Goal: Task Accomplishment & Management: Manage account settings

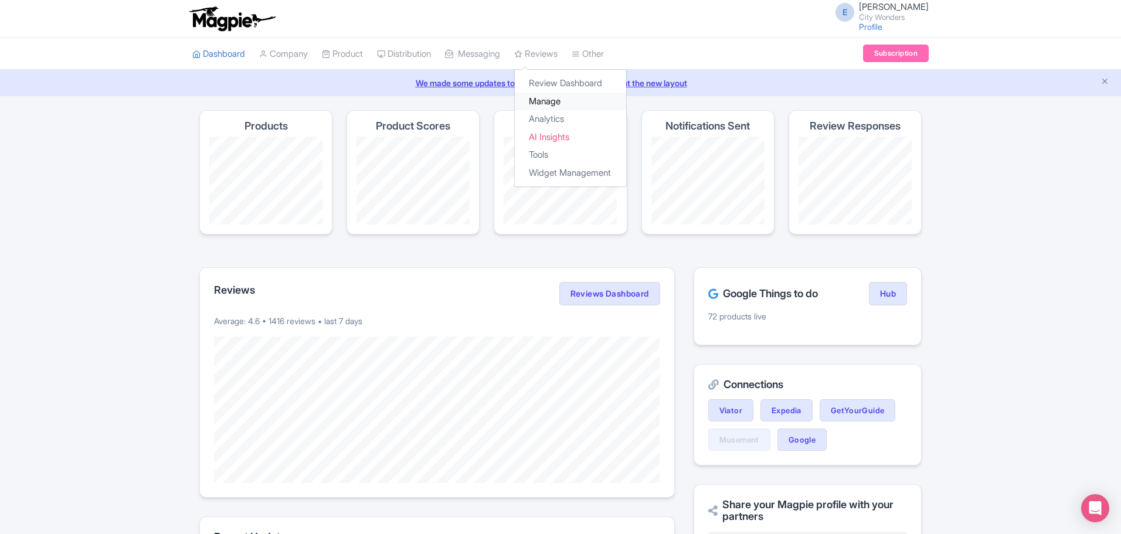
click at [553, 102] on link "Manage" at bounding box center [570, 102] width 111 height 18
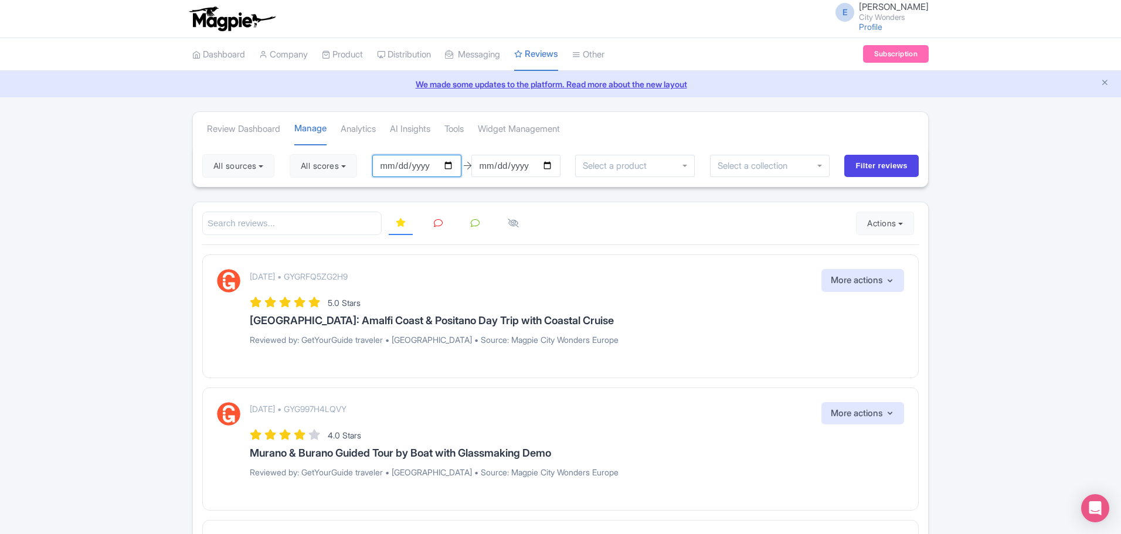
click at [423, 165] on input "[DATE]" at bounding box center [416, 166] width 89 height 22
click at [454, 163] on input "[DATE]" at bounding box center [416, 166] width 89 height 22
type input "[DATE]"
click at [498, 164] on input "[DATE]" at bounding box center [515, 166] width 89 height 22
click at [553, 165] on input "[DATE]" at bounding box center [515, 166] width 89 height 22
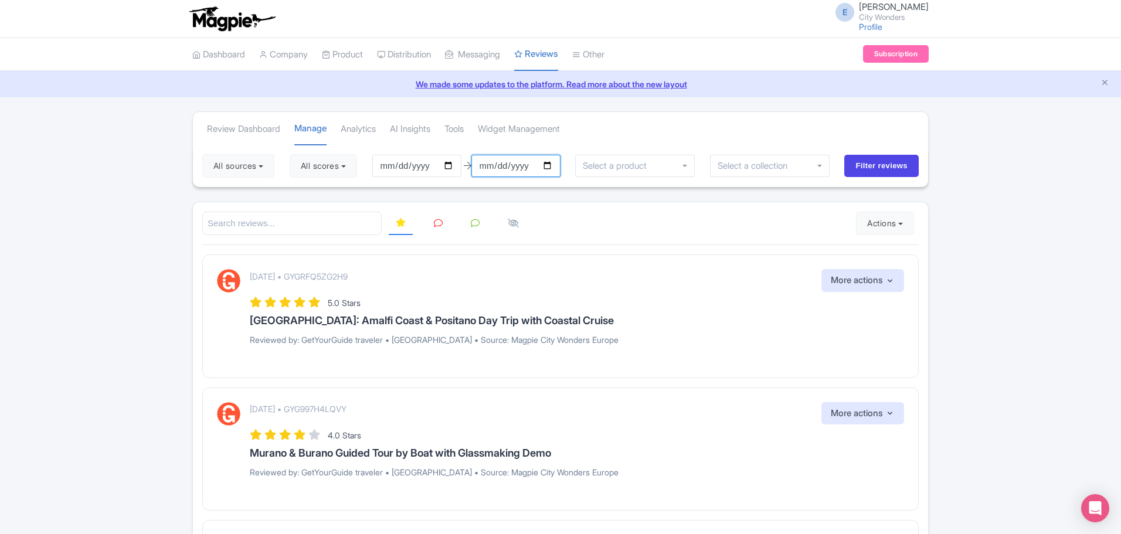
click at [555, 162] on input "[DATE]" at bounding box center [515, 166] width 89 height 22
type input "[DATE]"
click at [454, 165] on input "[DATE]" at bounding box center [416, 166] width 89 height 22
type input "[DATE]"
click at [554, 163] on input "[DATE]" at bounding box center [515, 166] width 89 height 22
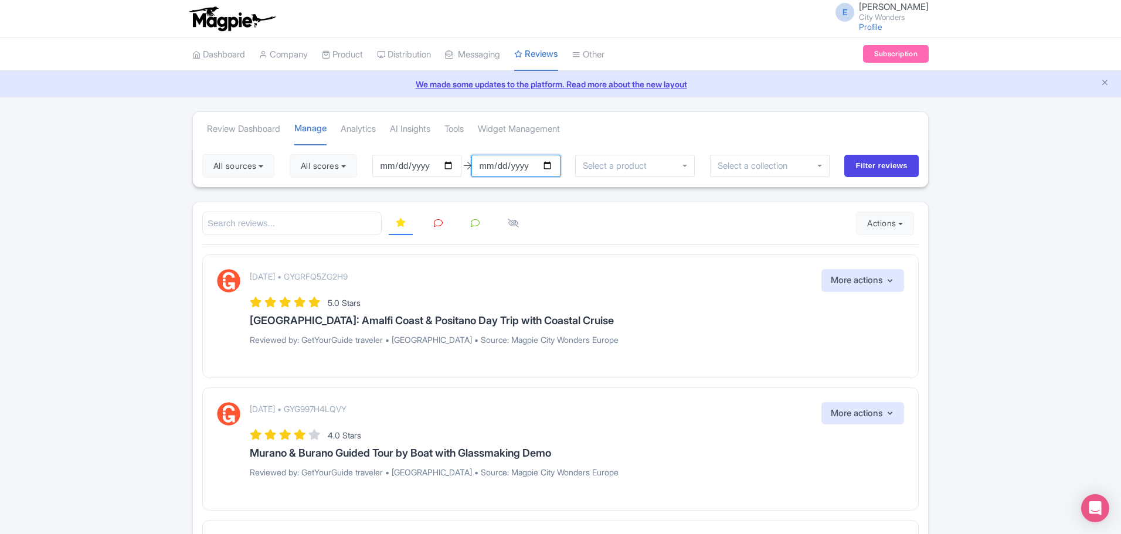
type input "[DATE]"
click at [339, 167] on button "All scores" at bounding box center [323, 165] width 67 height 23
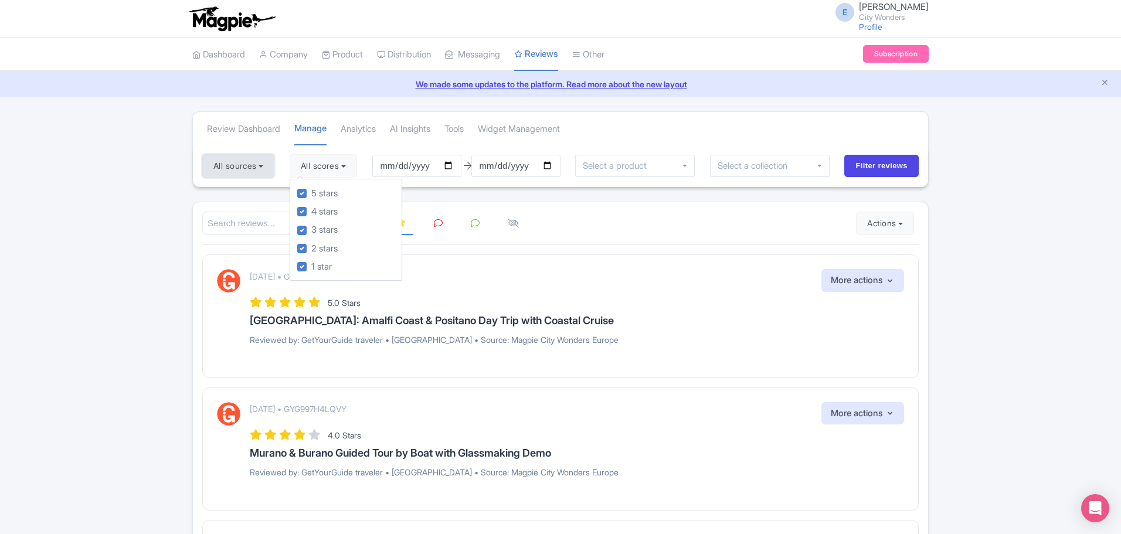
click at [253, 164] on button "All sources" at bounding box center [238, 165] width 72 height 23
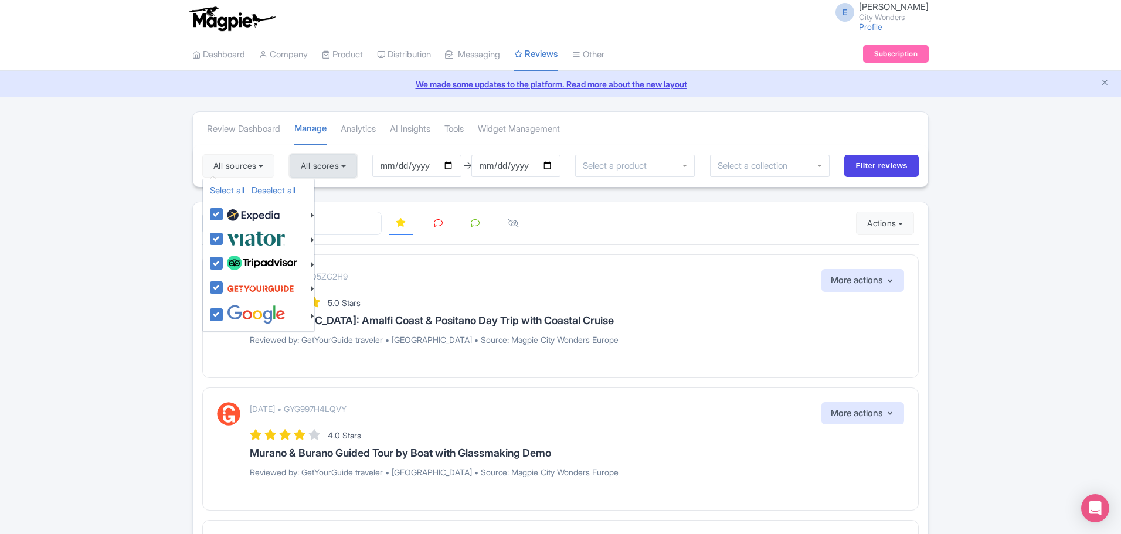
click at [313, 164] on button "All scores" at bounding box center [323, 165] width 67 height 23
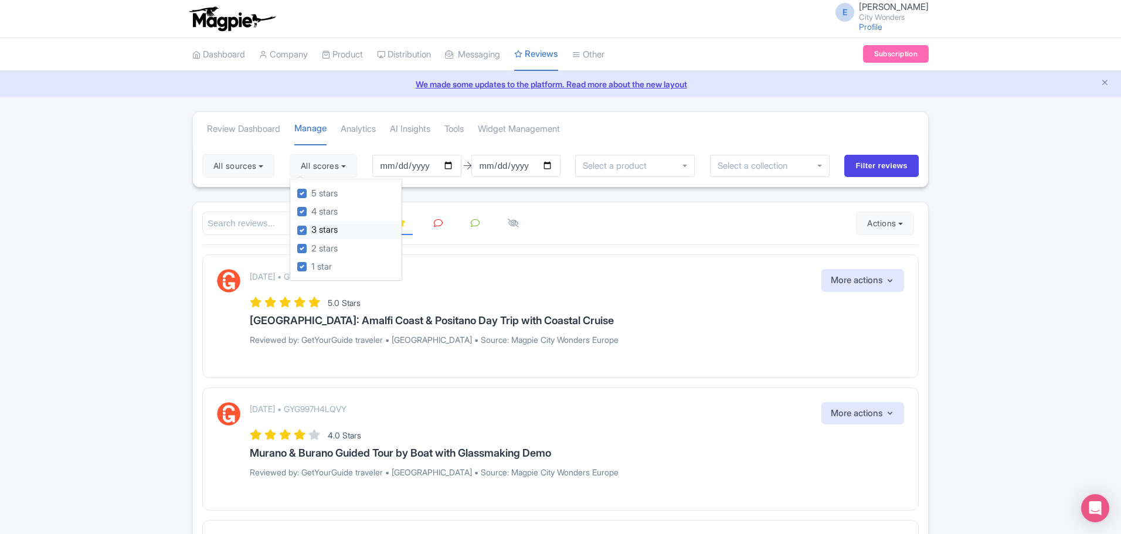
drag, startPoint x: 306, startPoint y: 212, endPoint x: 304, endPoint y: 222, distance: 10.6
click at [311, 213] on label "4 stars" at bounding box center [324, 211] width 26 height 13
click at [311, 212] on input "4 stars" at bounding box center [315, 209] width 8 height 8
checkbox input "false"
click at [307, 225] on div "3 stars" at bounding box center [349, 230] width 104 height 18
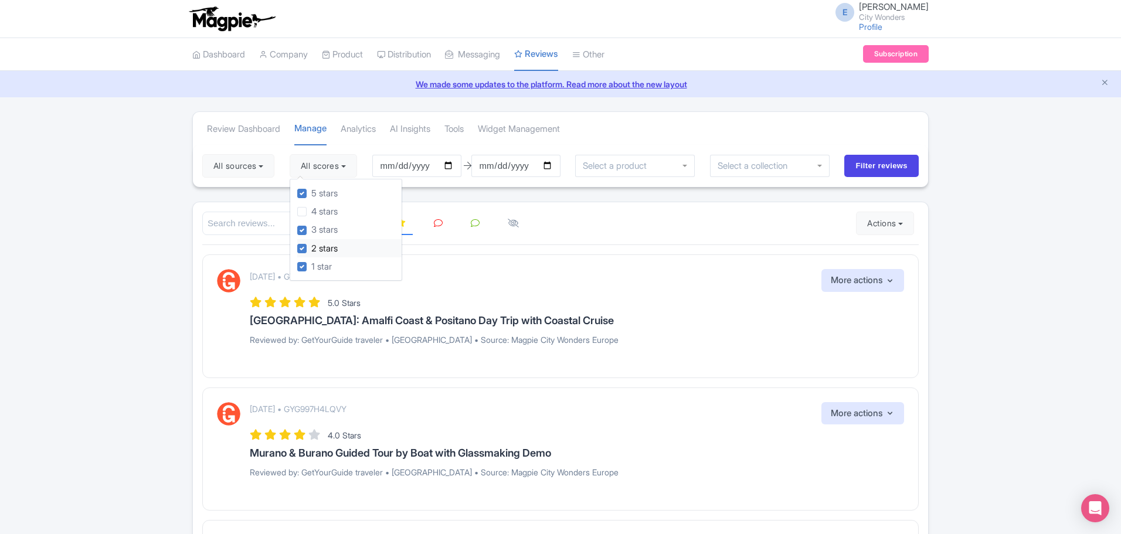
click at [311, 245] on label "2 stars" at bounding box center [324, 248] width 26 height 13
click at [311, 245] on input "2 stars" at bounding box center [315, 246] width 8 height 8
checkbox input "false"
click at [311, 233] on label "3 stars" at bounding box center [324, 229] width 26 height 13
click at [311, 231] on input "3 stars" at bounding box center [315, 227] width 8 height 8
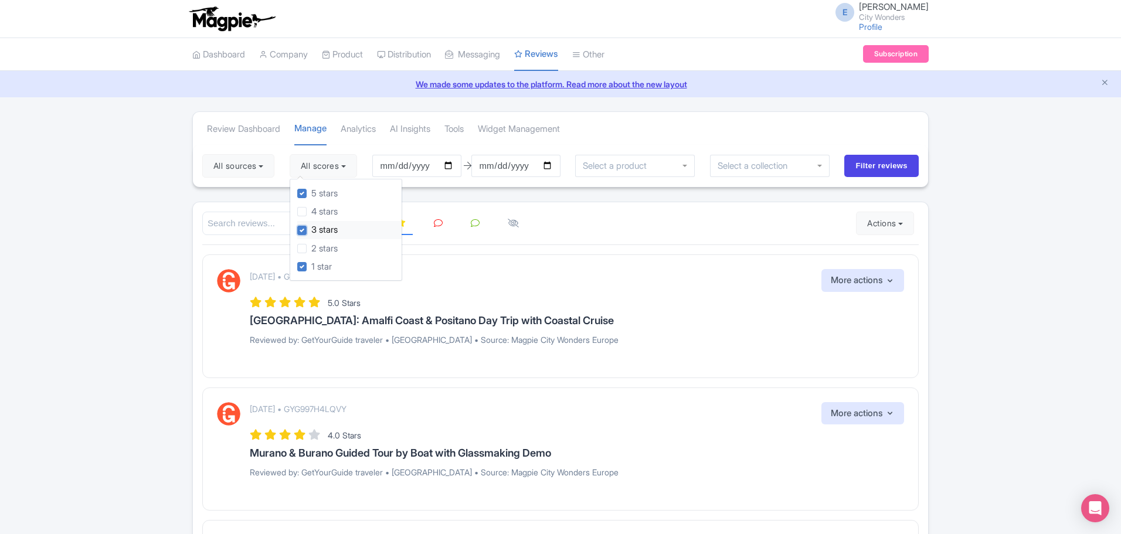
checkbox input "false"
click at [311, 267] on label "1 star" at bounding box center [321, 266] width 21 height 13
click at [311, 267] on input "1 star" at bounding box center [315, 264] width 8 height 8
checkbox input "false"
click at [256, 171] on button "All sources" at bounding box center [238, 165] width 72 height 23
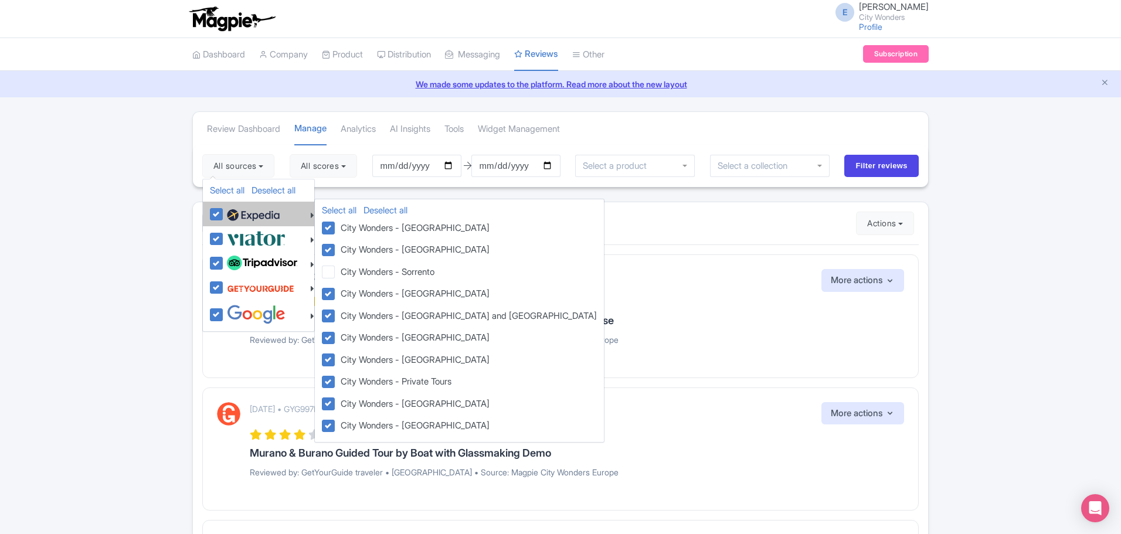
click at [224, 216] on label at bounding box center [252, 214] width 56 height 20
click at [224, 212] on input "checkbox" at bounding box center [228, 208] width 8 height 8
checkbox input "false"
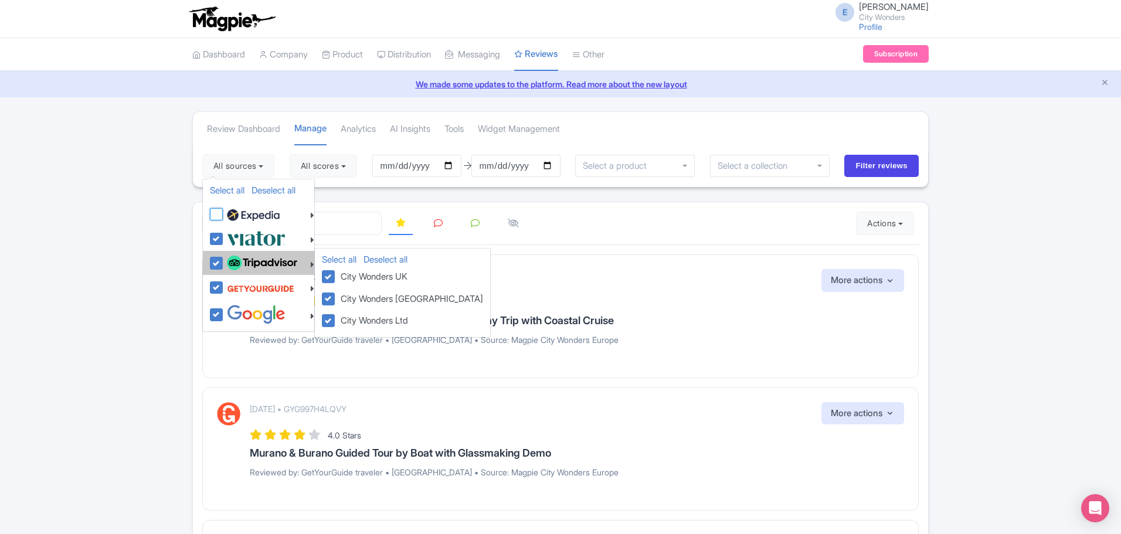
checkbox input "false"
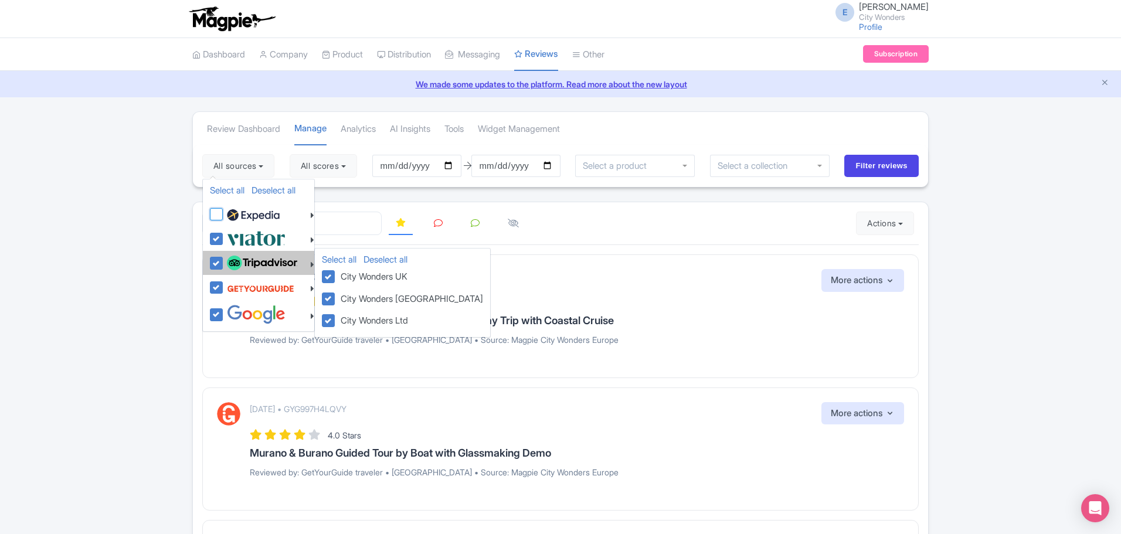
checkbox input "false"
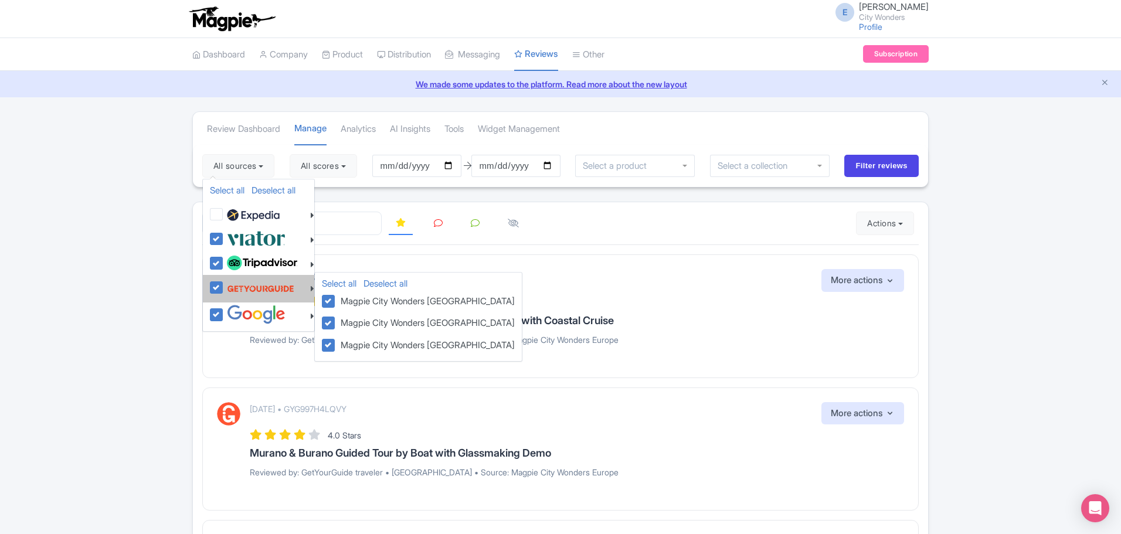
drag, startPoint x: 212, startPoint y: 284, endPoint x: 212, endPoint y: 296, distance: 11.7
click at [224, 284] on label at bounding box center [259, 288] width 70 height 22
click at [224, 284] on input "checkbox" at bounding box center [228, 281] width 8 height 8
checkbox input "false"
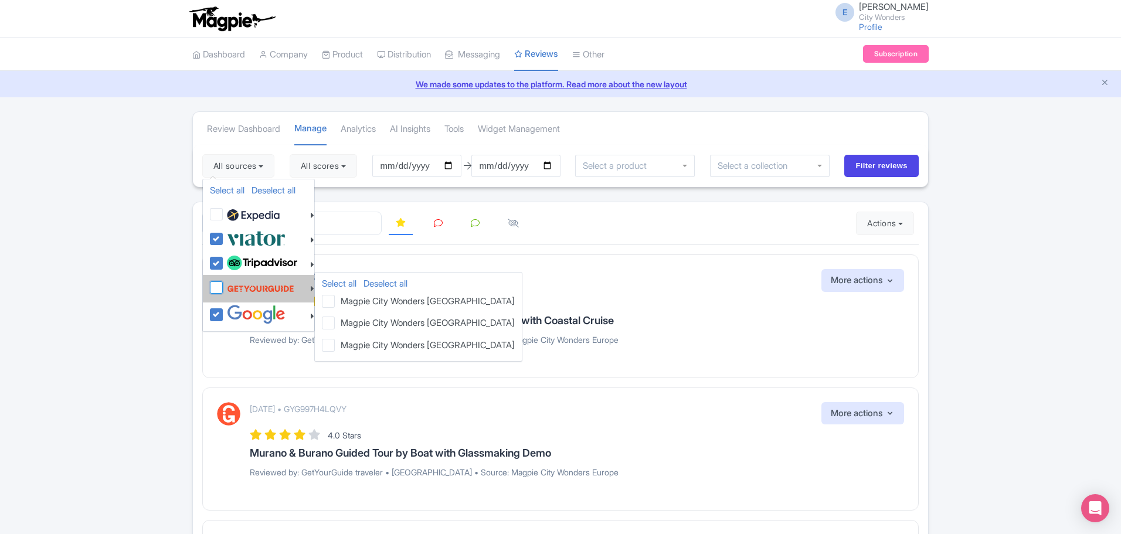
checkbox input "false"
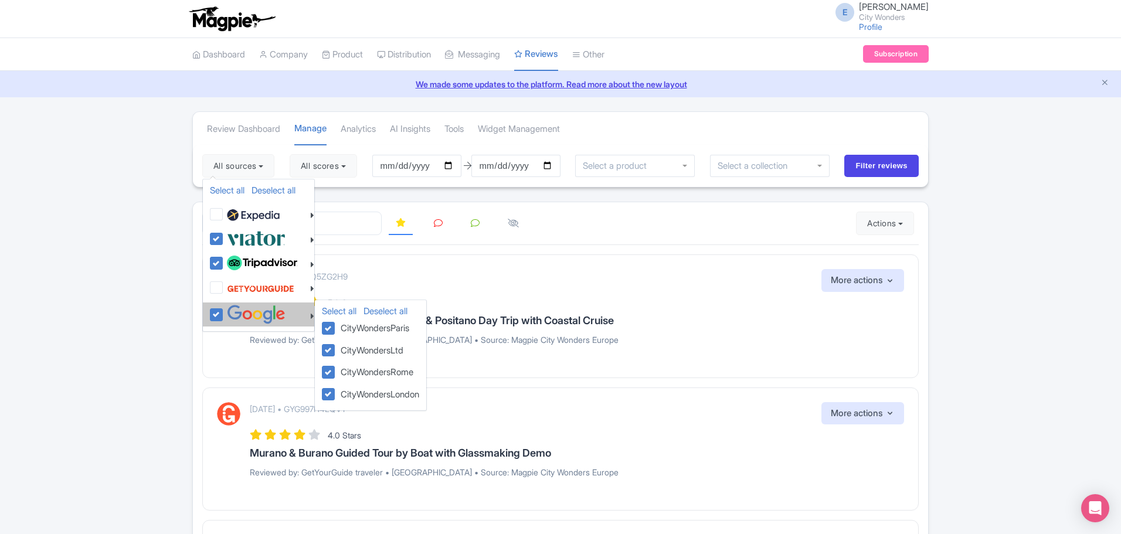
click at [212, 307] on div at bounding box center [262, 314] width 104 height 19
click at [224, 311] on label at bounding box center [255, 314] width 62 height 19
click at [224, 311] on input "checkbox" at bounding box center [228, 309] width 8 height 8
checkbox input "false"
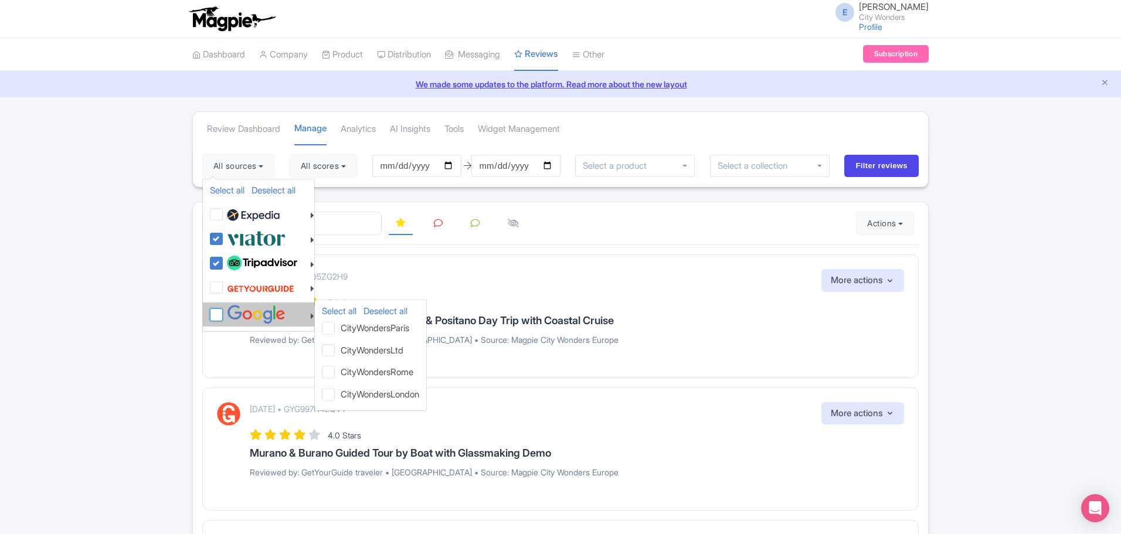
checkbox input "false"
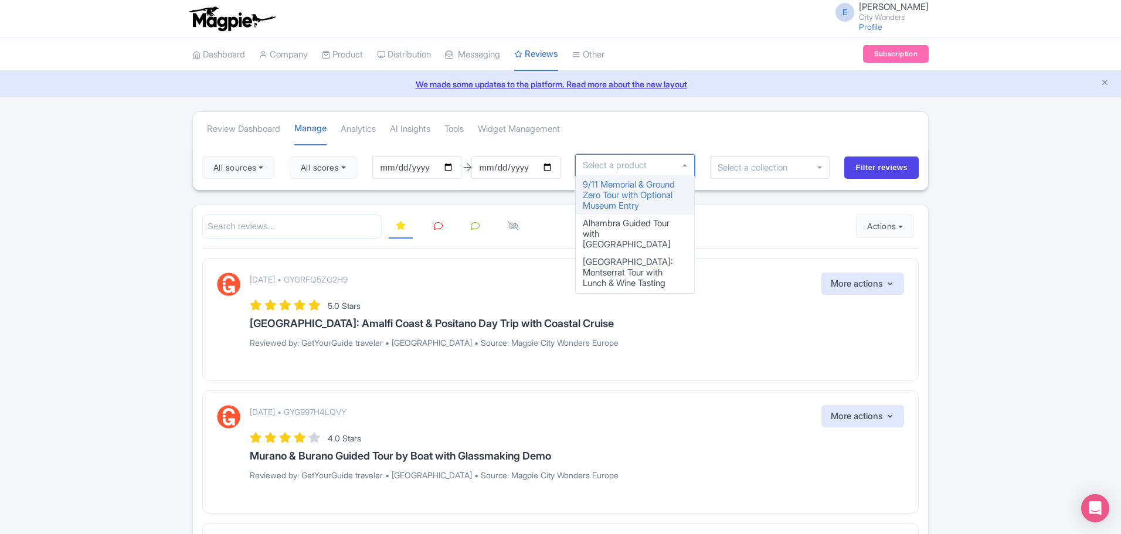
click at [616, 167] on input "select-one" at bounding box center [618, 165] width 70 height 11
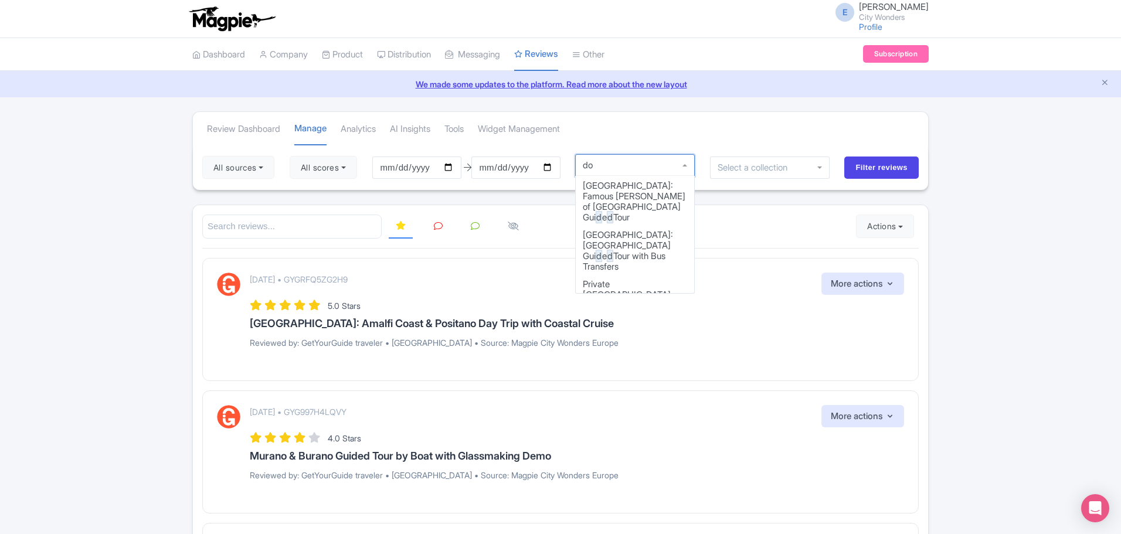
type input "dog"
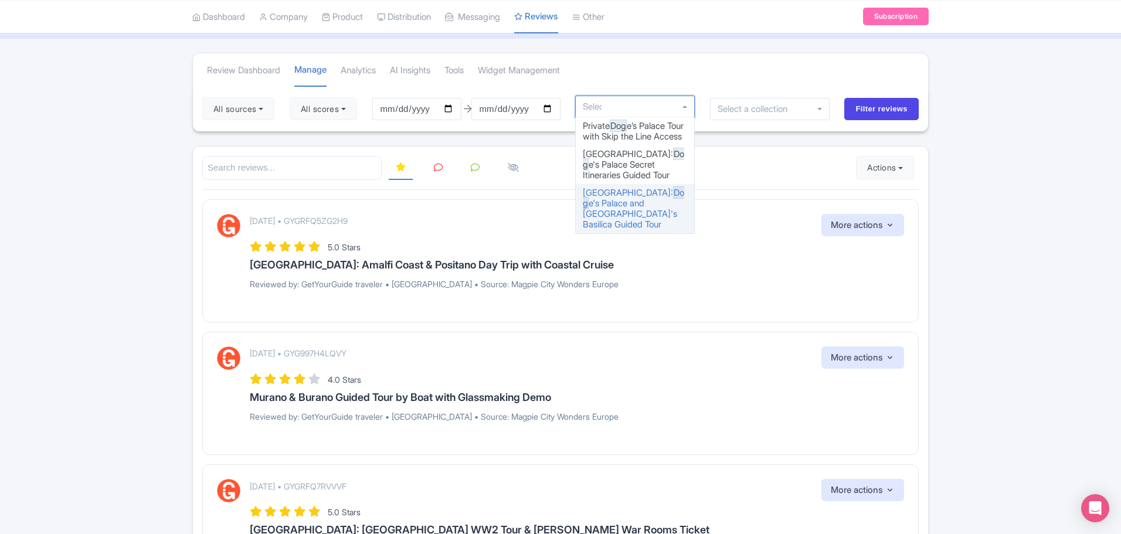
scroll to position [0, 0]
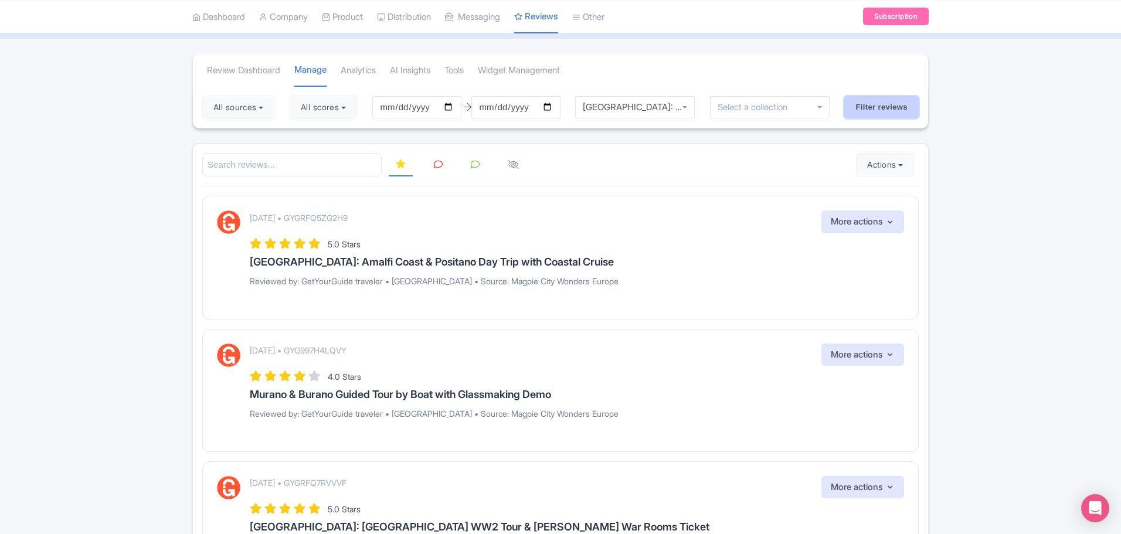
click at [859, 111] on input "Filter reviews" at bounding box center [881, 107] width 74 height 22
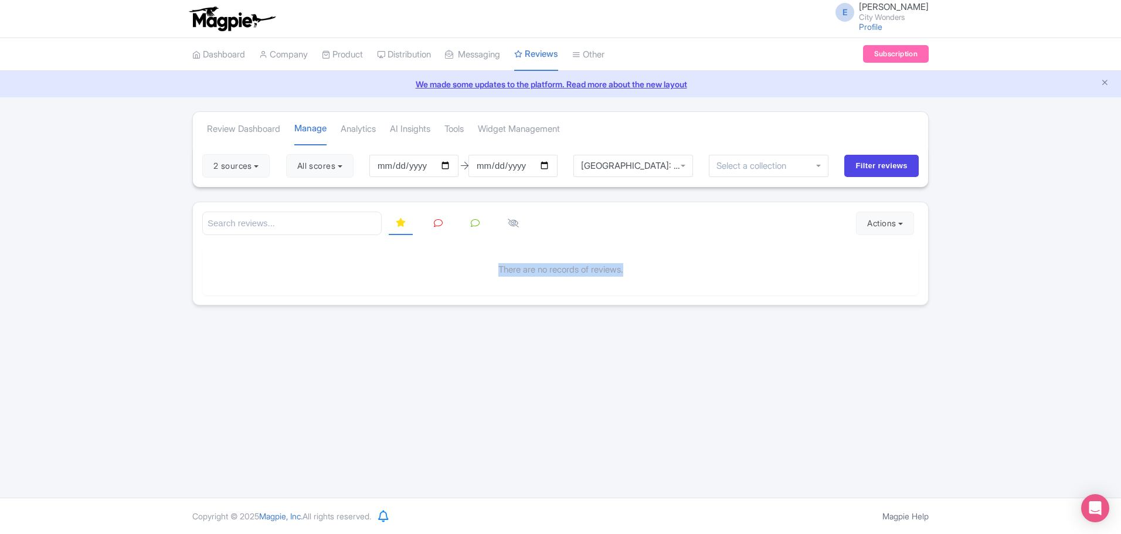
drag, startPoint x: 491, startPoint y: 273, endPoint x: 652, endPoint y: 278, distance: 161.3
click at [652, 278] on div "There are no records of reviews." at bounding box center [560, 270] width 717 height 51
click at [644, 171] on div "[GEOGRAPHIC_DATA]: Doge's Palace and [GEOGRAPHIC_DATA]'s Basilica Guided Tour" at bounding box center [634, 166] width 120 height 22
click at [612, 160] on div "[GEOGRAPHIC_DATA]: Doge's Palace and [GEOGRAPHIC_DATA]'s Basilica Guided Tour" at bounding box center [633, 163] width 104 height 11
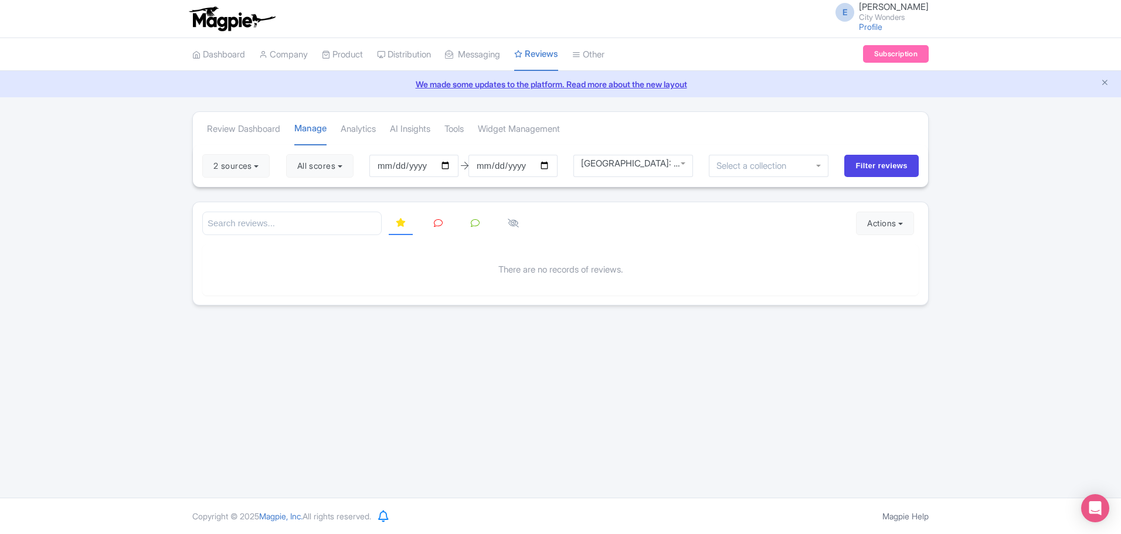
scroll to position [4823, 0]
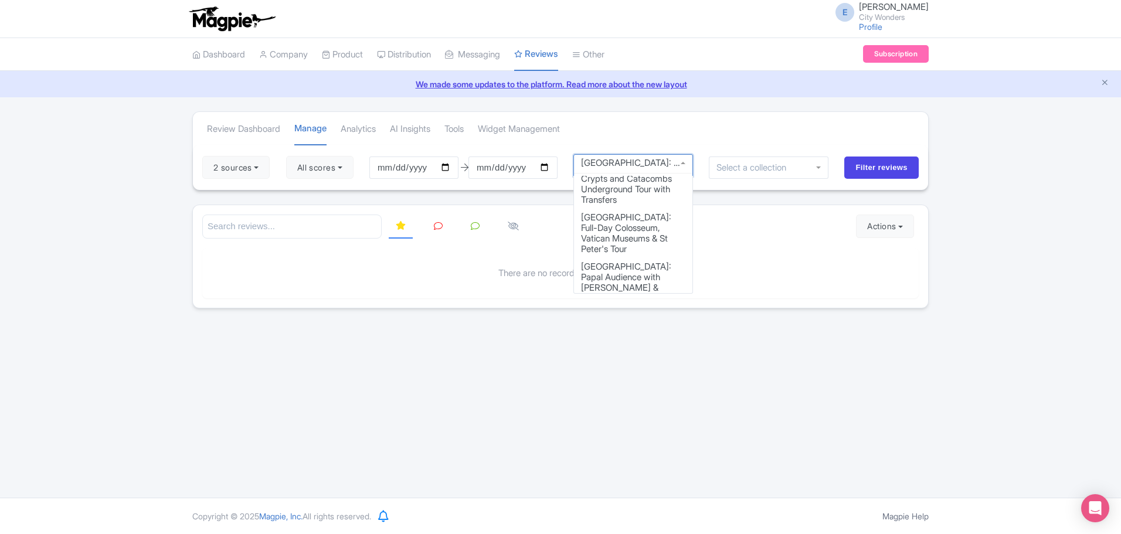
click at [610, 162] on div "Venice: Doge's Palace and St. Mark's Basilica Guided Tour" at bounding box center [633, 163] width 104 height 11
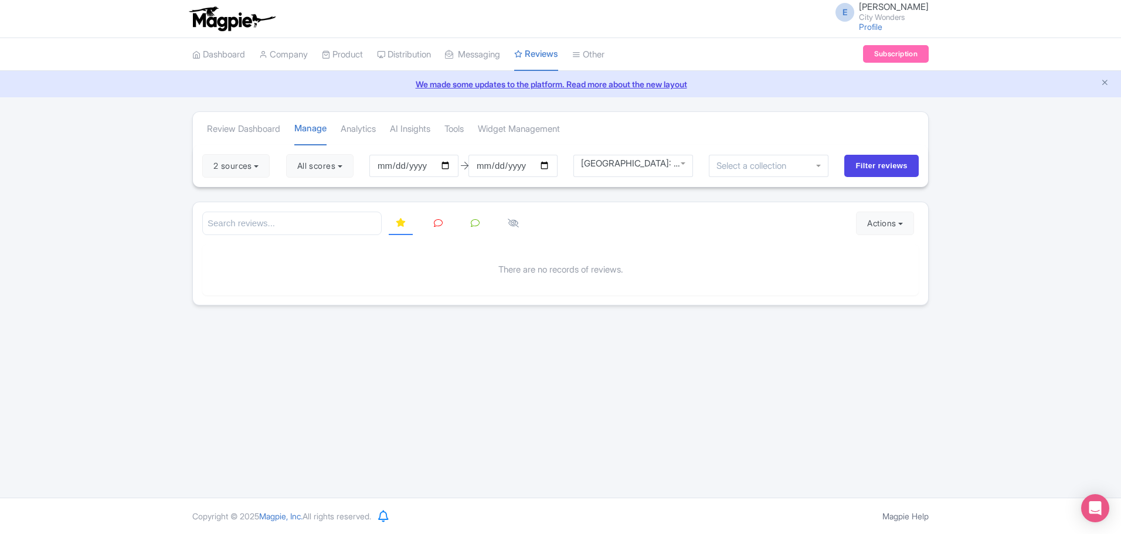
click at [610, 164] on div "Venice: Doge's Palace and St. Mark's Basilica Guided Tour" at bounding box center [633, 163] width 104 height 11
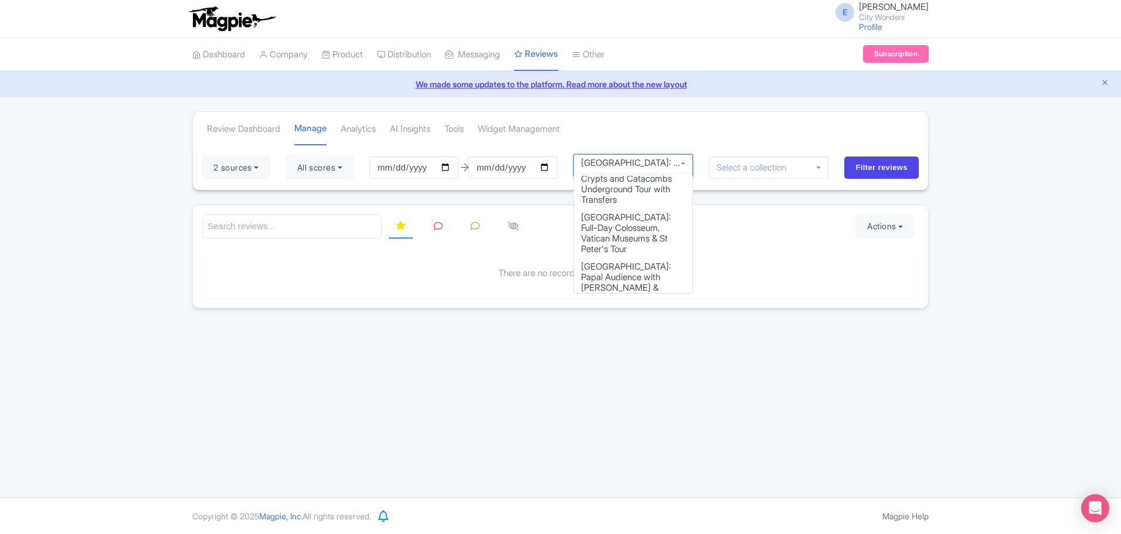
click at [610, 164] on div "Venice: Doge's Palace and St. Mark's Basilica Guided Tour" at bounding box center [633, 163] width 104 height 11
click at [293, 227] on input "search" at bounding box center [291, 227] width 179 height 24
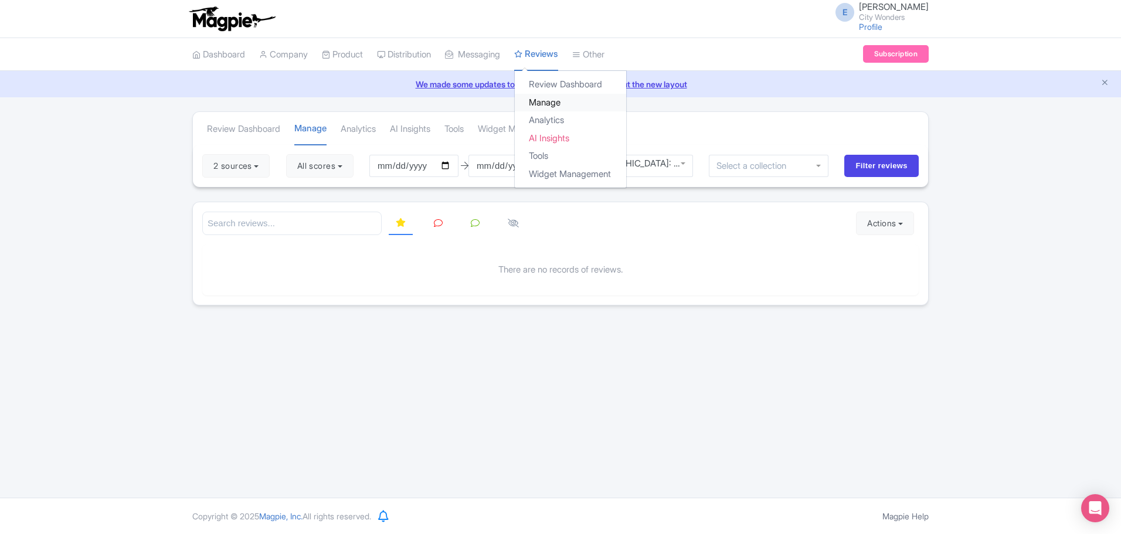
click at [554, 103] on link "Manage" at bounding box center [570, 103] width 111 height 18
